Goal: Task Accomplishment & Management: Use online tool/utility

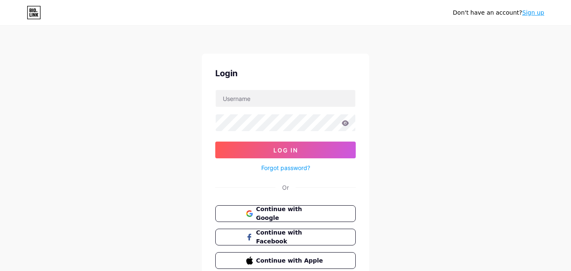
type input "[EMAIL_ADDRESS][DOMAIN_NAME]"
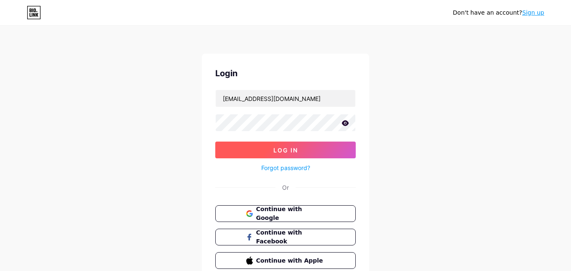
click at [297, 148] on span "Log In" at bounding box center [285, 149] width 25 height 7
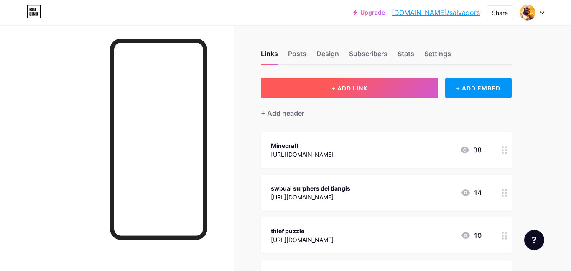
click at [326, 92] on button "+ ADD LINK" at bounding box center [350, 88] width 178 height 20
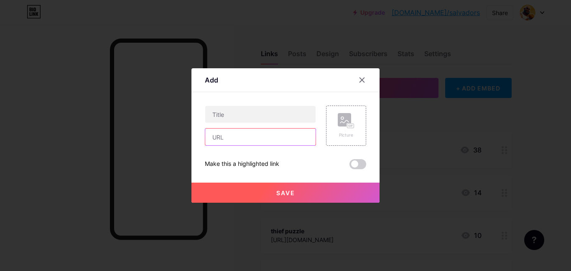
click at [253, 136] on input "text" at bounding box center [260, 136] width 110 height 17
paste input "[URL][DOMAIN_NAME]"
type input "[URL][DOMAIN_NAME]"
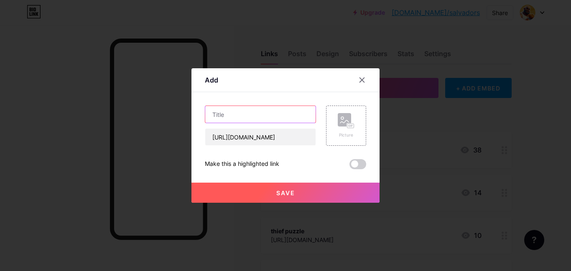
click at [270, 117] on input "text" at bounding box center [260, 114] width 110 height 17
type input "sprunki"
click at [272, 192] on button "Save" at bounding box center [286, 192] width 188 height 20
